Goal: Check status

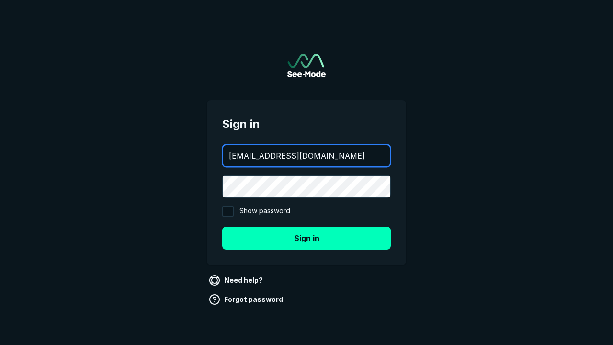
type input "aws+playwright@see-mode.com"
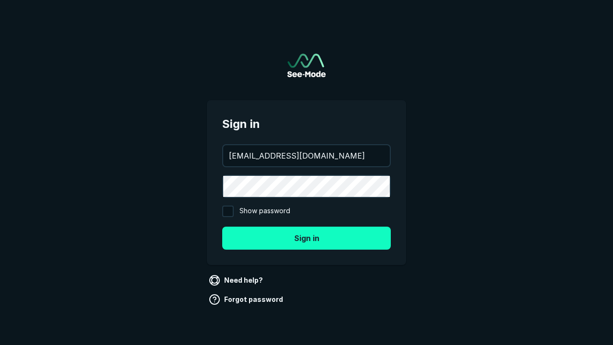
click at [306, 238] on button "Sign in" at bounding box center [306, 237] width 169 height 23
